Goal: Task Accomplishment & Management: Use online tool/utility

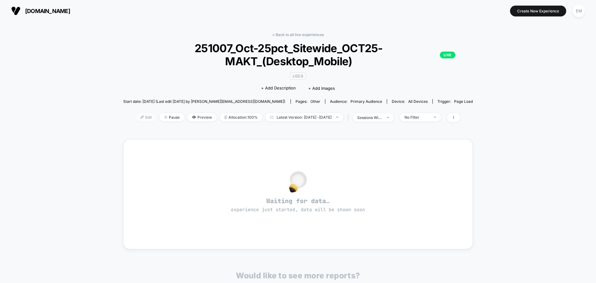
click at [144, 115] on span "Edit" at bounding box center [146, 117] width 20 height 8
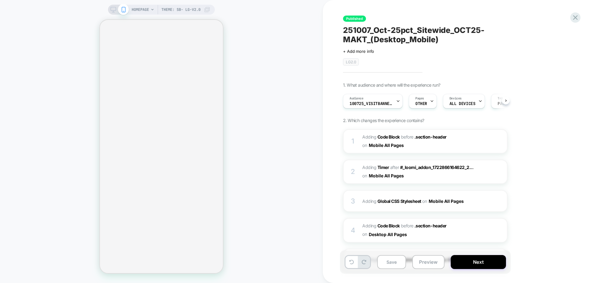
scroll to position [0, 0]
click at [433, 147] on span "Adding Code Block BEFORE .section-header .section-header on Mobile All Pages" at bounding box center [421, 141] width 118 height 17
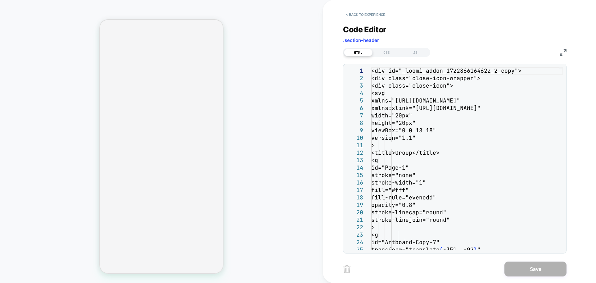
click at [561, 53] on img at bounding box center [563, 52] width 7 height 7
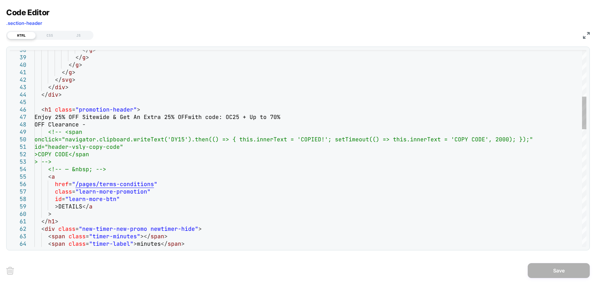
scroll to position [0, 0]
drag, startPoint x: 294, startPoint y: 116, endPoint x: 239, endPoint y: 119, distance: 55.4
drag, startPoint x: 90, startPoint y: 124, endPoint x: 257, endPoint y: 117, distance: 166.3
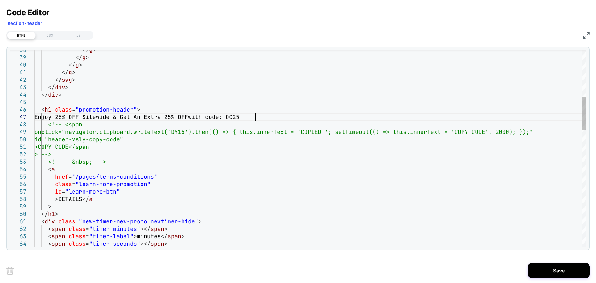
scroll to position [0, 123]
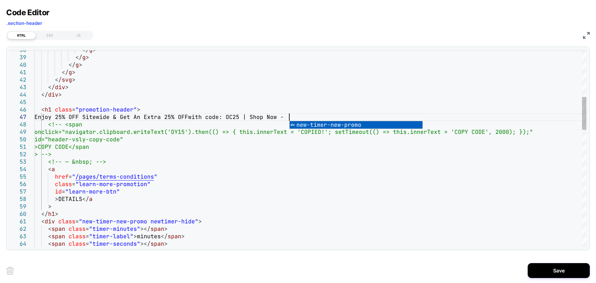
scroll to position [0, 0]
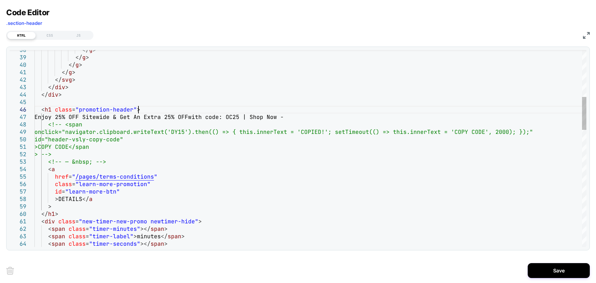
type textarea "**********"
click at [548, 267] on button "Save" at bounding box center [559, 270] width 62 height 15
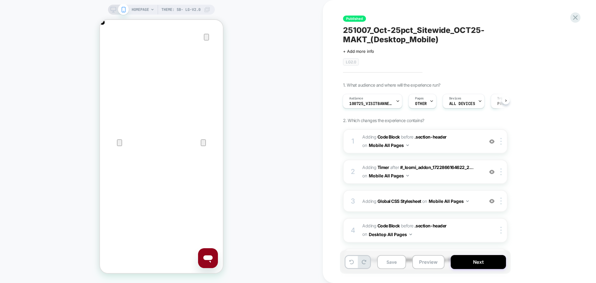
scroll to position [0, 0]
click at [117, 10] on div at bounding box center [119, 10] width 16 height 6
click at [113, 9] on icon at bounding box center [114, 10] width 6 height 6
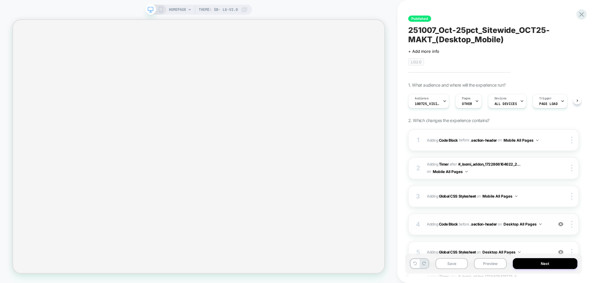
click at [535, 213] on div "4 Adding Code Block BEFORE .section-header .section-header on Desktop All Pages…" at bounding box center [493, 224] width 171 height 22
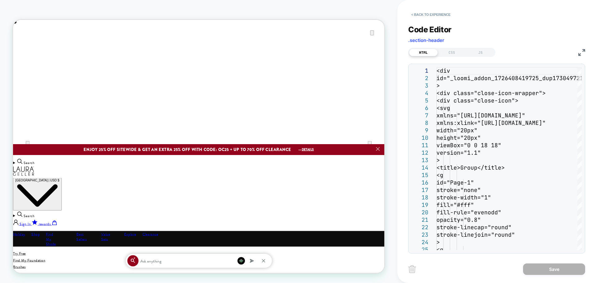
click at [580, 52] on img at bounding box center [582, 52] width 7 height 7
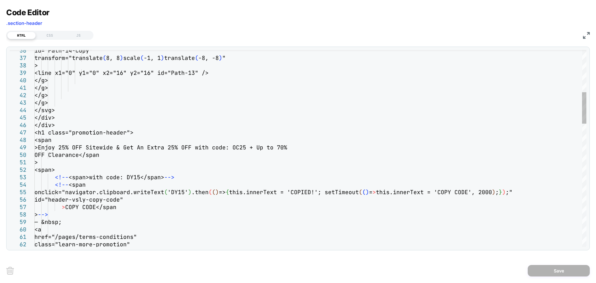
drag, startPoint x: 98, startPoint y: 154, endPoint x: 265, endPoint y: 146, distance: 167.0
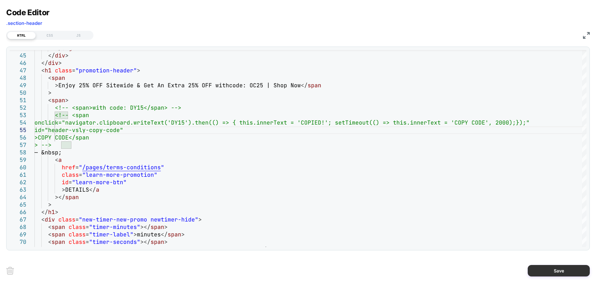
type textarea "**********"
click at [553, 269] on button "Save" at bounding box center [559, 270] width 62 height 11
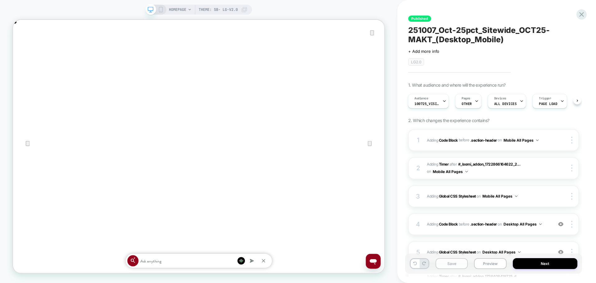
click at [443, 266] on button "Save" at bounding box center [452, 263] width 32 height 11
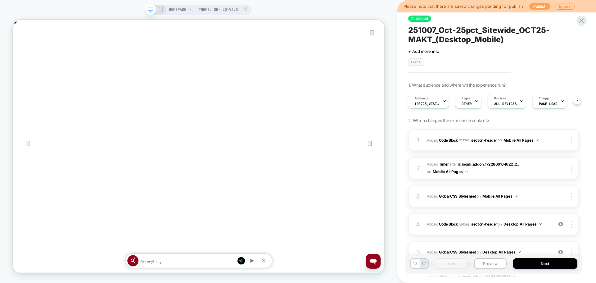
click at [535, 9] on button "Publish" at bounding box center [540, 6] width 21 height 7
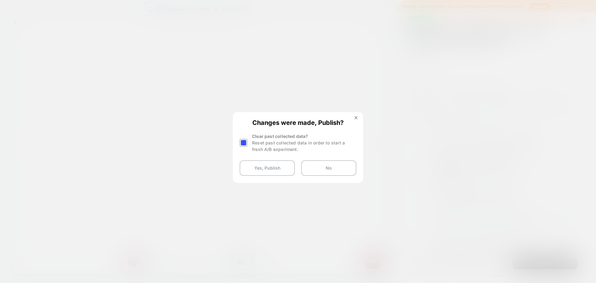
scroll to position [0, 495]
click at [242, 145] on div at bounding box center [244, 143] width 8 height 8
click at [248, 161] on button "Yes, Publish" at bounding box center [267, 168] width 55 height 16
click at [320, 280] on div at bounding box center [298, 141] width 596 height 283
